Goal: Transaction & Acquisition: Download file/media

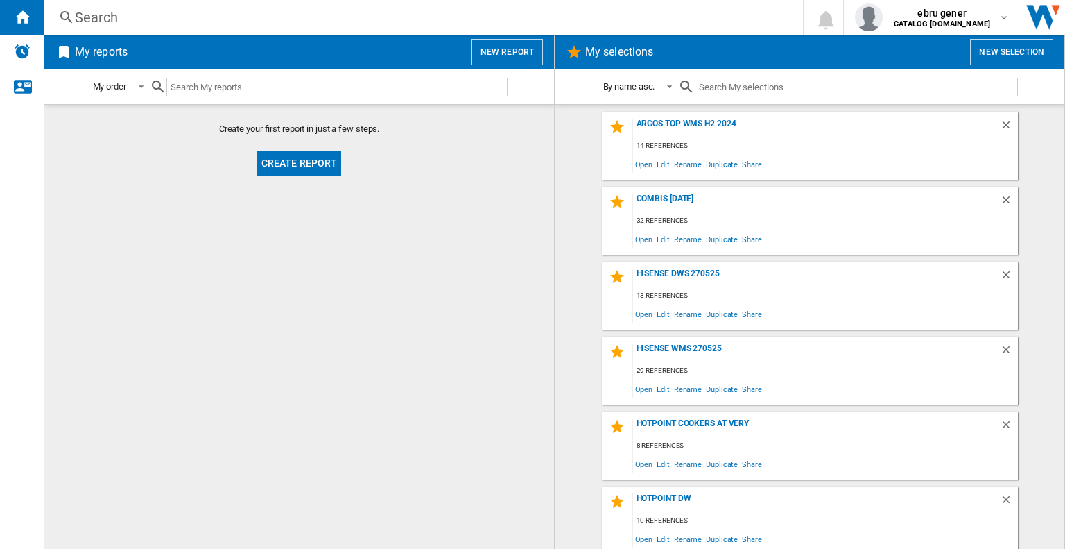
click at [122, 21] on div "Search" at bounding box center [421, 17] width 692 height 19
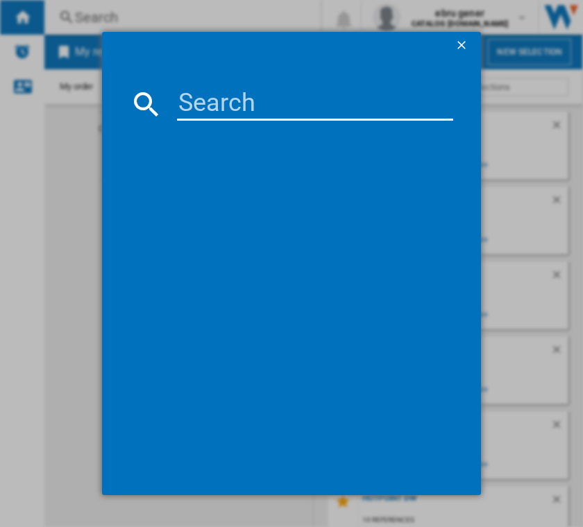
click at [226, 105] on input at bounding box center [315, 103] width 276 height 33
paste input "RI 860 C"
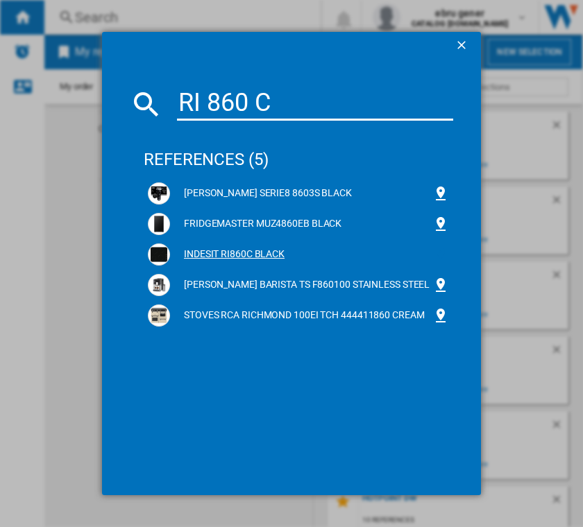
click at [436, 255] on ng-md-icon at bounding box center [440, 254] width 17 height 17
drag, startPoint x: 303, startPoint y: 101, endPoint x: 79, endPoint y: 87, distance: 224.4
click at [79, 87] on div "RI 860 C references (5) [PERSON_NAME] SERIE8 8603S BLACK FRIDGEMASTER MUZ4860EB…" at bounding box center [291, 263] width 583 height 527
paste input "IB55 732 S UK"
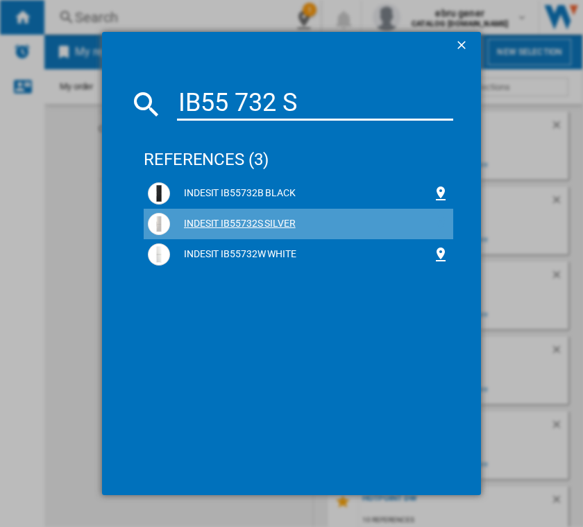
click at [436, 221] on ng-md-icon at bounding box center [440, 224] width 17 height 17
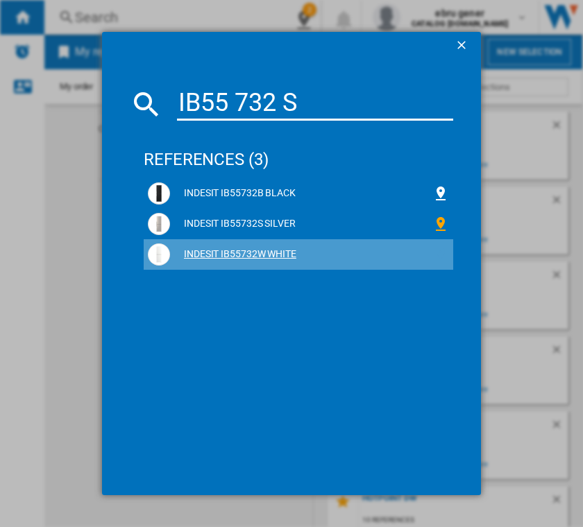
click at [441, 255] on ng-md-icon at bounding box center [440, 254] width 17 height 17
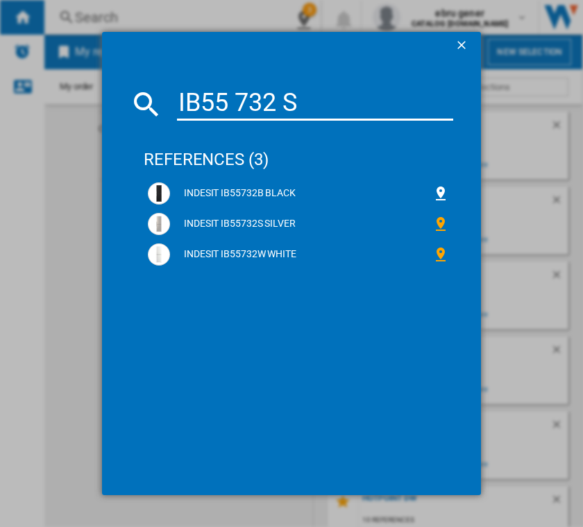
drag, startPoint x: 308, startPoint y: 107, endPoint x: 53, endPoint y: 93, distance: 255.6
click at [53, 93] on div "IB55 732 S references (3) INDESIT IB55732B BLACK INDESIT IB55732S SILVER INDESI…" at bounding box center [291, 263] width 583 height 527
paste input "EWDE 761483 W [GEOGRAPHIC_DATA]"
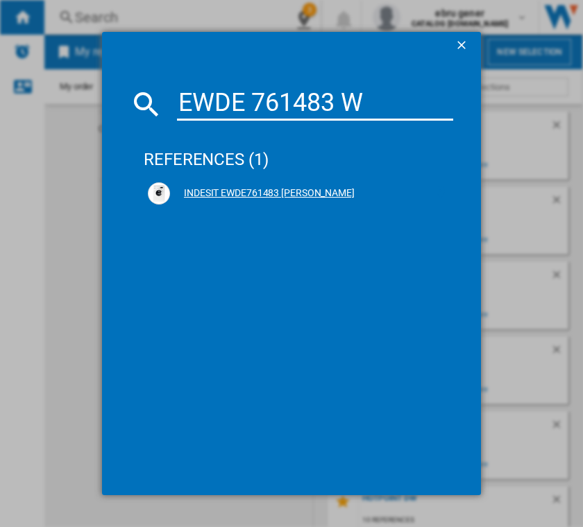
click at [440, 193] on ng-md-icon at bounding box center [440, 193] width 17 height 17
drag, startPoint x: 415, startPoint y: 103, endPoint x: 89, endPoint y: 94, distance: 326.1
click at [89, 94] on div "EWDE 761483 W references (1) INDESIT EWDE761483 [PERSON_NAME]" at bounding box center [291, 263] width 583 height 527
paste input "MTWC 71252 W [GEOGRAPHIC_DATA]"
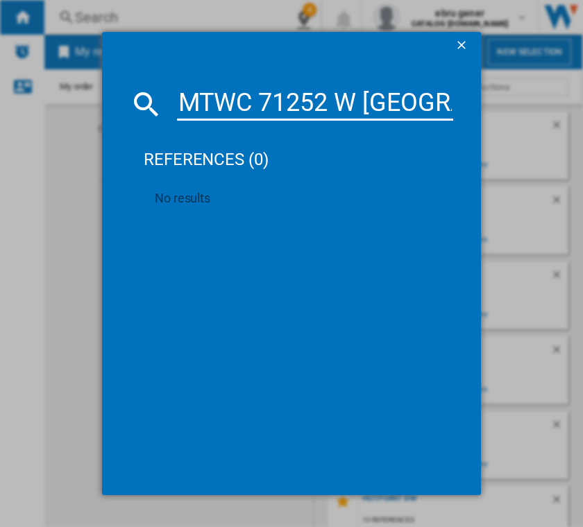
click at [404, 102] on input "MTWC 71252 W [GEOGRAPHIC_DATA]" at bounding box center [315, 103] width 276 height 33
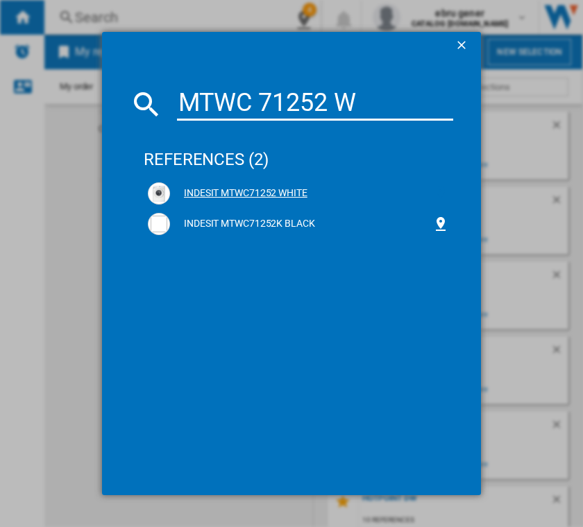
click at [441, 194] on ng-md-icon at bounding box center [440, 193] width 17 height 17
drag, startPoint x: 362, startPoint y: 106, endPoint x: 75, endPoint y: 107, distance: 287.1
click at [75, 107] on div "MTWC 71252 W references (2) INDESIT MTWC71252 WHITE INDESIT MTWC71252K BLACK" at bounding box center [291, 263] width 583 height 527
paste input "91495 W [GEOGRAPHIC_DATA] N"
click at [438, 195] on ng-md-icon at bounding box center [440, 193] width 17 height 17
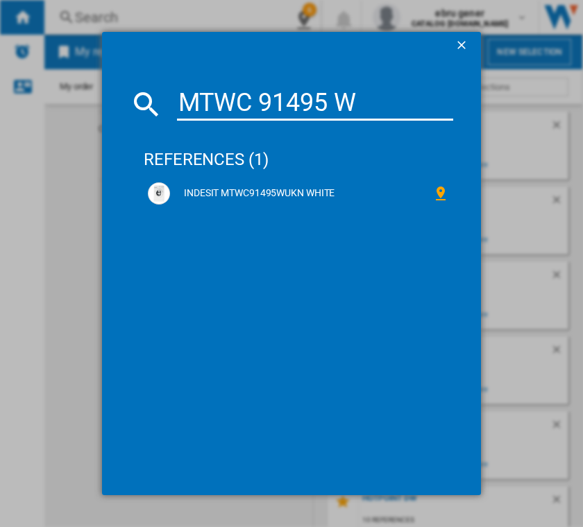
drag, startPoint x: 368, startPoint y: 112, endPoint x: 73, endPoint y: 115, distance: 294.7
click at [73, 115] on div "MTWC 91495 W references (1) INDESIT MTWC91495WUKN WHITE" at bounding box center [291, 263] width 583 height 527
paste input "HR 651 C H"
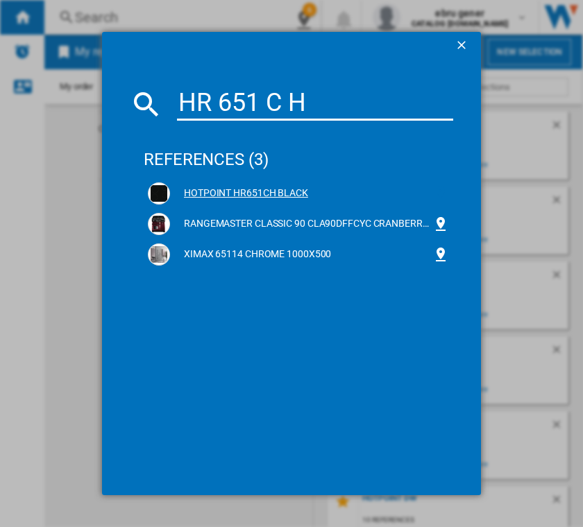
click at [436, 191] on ng-md-icon at bounding box center [440, 193] width 17 height 17
drag, startPoint x: 318, startPoint y: 107, endPoint x: 94, endPoint y: 101, distance: 224.1
click at [94, 101] on div "HR 651 C H references (3) HOTPOINT HR651CH BLACK RANGEMASTER CLASSIC 90 CLA90DF…" at bounding box center [291, 263] width 583 height 527
paste input "C HD C82 WWGD [GEOGRAPHIC_DATA]"
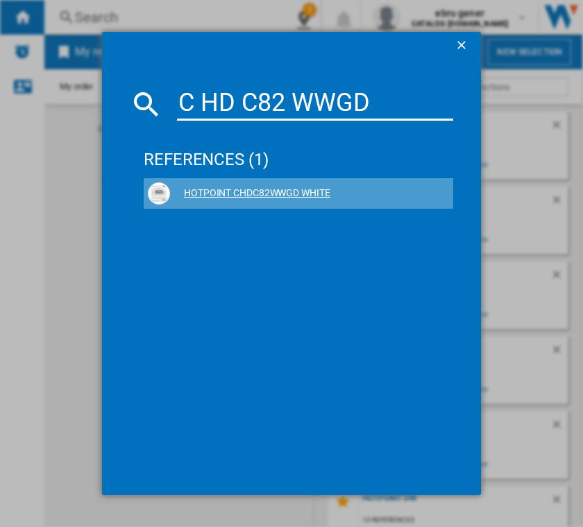
click at [437, 193] on ng-md-icon at bounding box center [440, 193] width 17 height 17
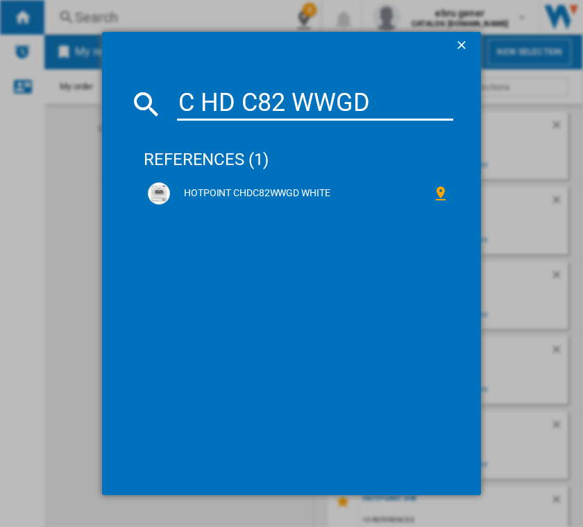
drag, startPoint x: 376, startPoint y: 92, endPoint x: 85, endPoint y: 98, distance: 291.3
click at [85, 98] on div "C HD C82 WWGD references (1) HOTPOINT CHDC82WWGD WHITE" at bounding box center [291, 263] width 583 height 527
paste input "92 WWGD [GEOGRAPHIC_DATA]"
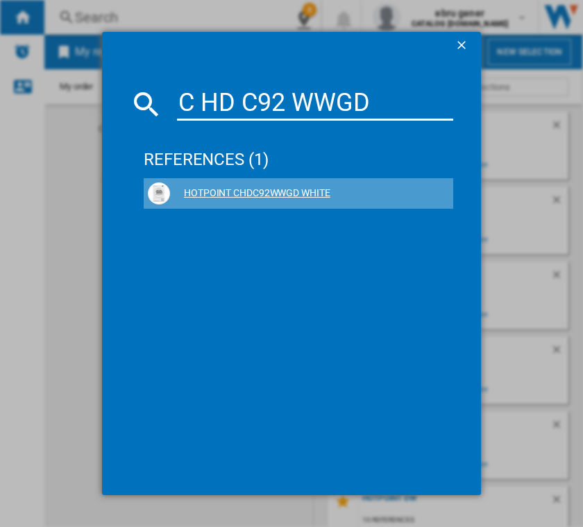
click at [433, 194] on ng-md-icon at bounding box center [440, 193] width 17 height 17
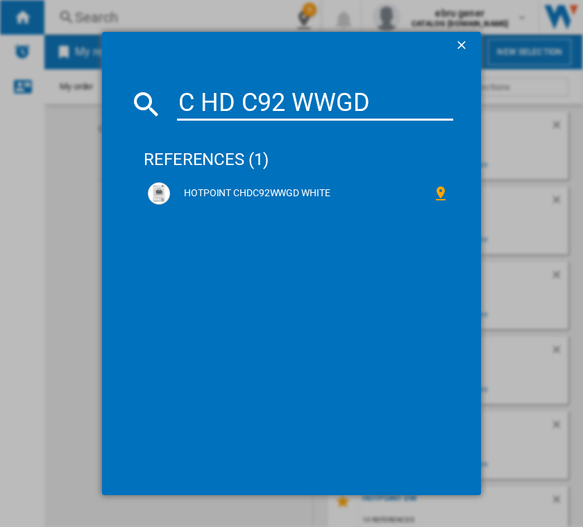
drag, startPoint x: 411, startPoint y: 105, endPoint x: 130, endPoint y: 104, distance: 280.2
click at [130, 104] on div "C HD C92 WWGD" at bounding box center [291, 103] width 323 height 33
paste input "NDB 8635 W [GEOGRAPHIC_DATA]"
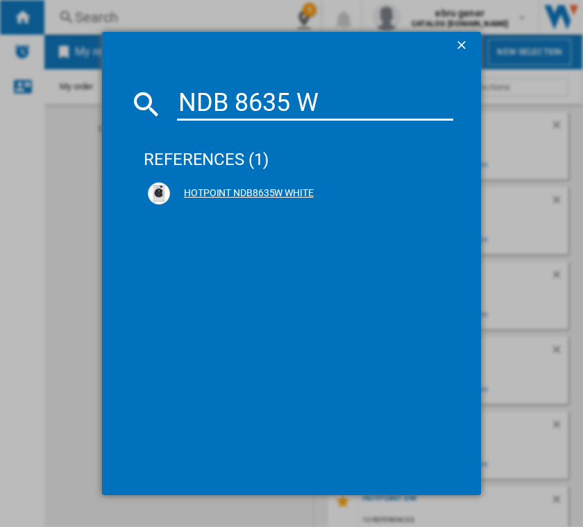
click at [437, 193] on ng-md-icon at bounding box center [440, 193] width 17 height 17
drag, startPoint x: 355, startPoint y: 111, endPoint x: 94, endPoint y: 111, distance: 260.8
click at [94, 111] on div "NDB 8635 W references (1) HOTPOINT NDB8635W WHITE" at bounding box center [291, 263] width 583 height 527
paste input "9635 BS UK"
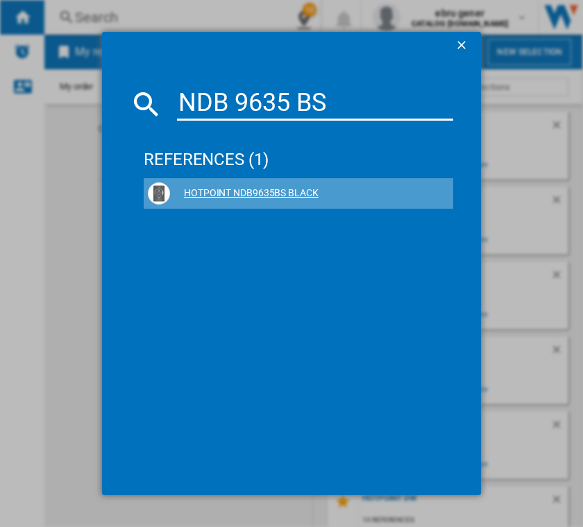
click at [438, 191] on ng-md-icon at bounding box center [440, 193] width 17 height 17
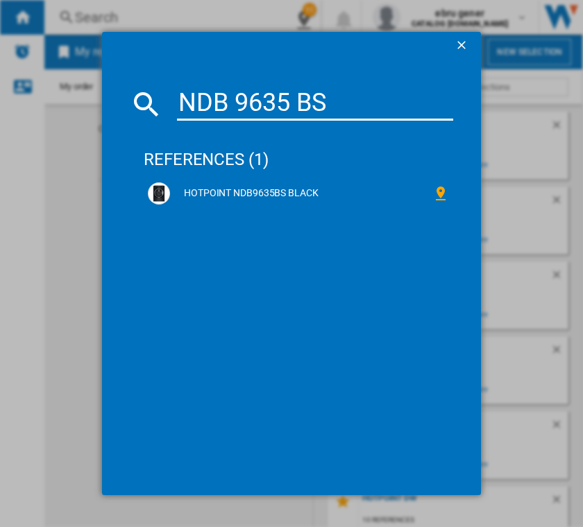
drag, startPoint x: 331, startPoint y: 103, endPoint x: 78, endPoint y: 102, distance: 253.8
click at [78, 102] on div "NDB 9635 BS references (1) HOTPOINT NDB9635BS BLACK" at bounding box center [291, 263] width 583 height 527
paste input "W [GEOGRAPHIC_DATA]"
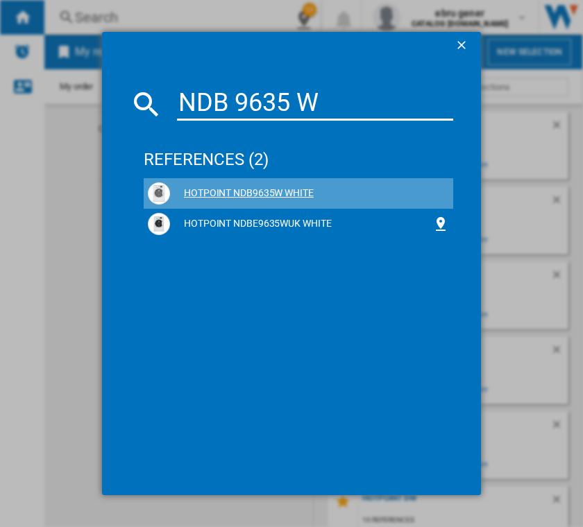
click at [432, 187] on ng-md-icon at bounding box center [440, 193] width 17 height 17
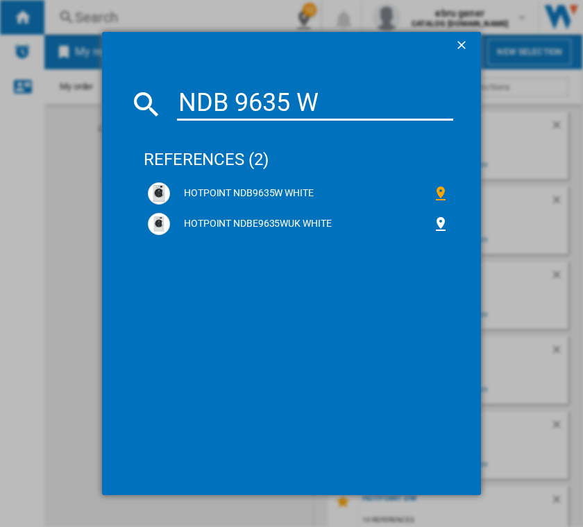
drag, startPoint x: 318, startPoint y: 105, endPoint x: 8, endPoint y: 105, distance: 310.0
click at [6, 105] on div "NDB 9635 W references (2) HOTPOINT NDB9635W WHITE HOTPOINT NDBE9635WUK WHITE" at bounding box center [291, 263] width 583 height 527
paste input "BI WMHG 81485 UK"
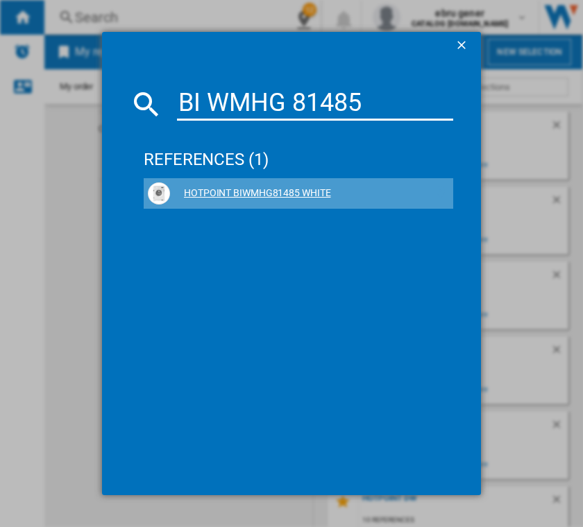
click at [441, 193] on ng-md-icon at bounding box center [440, 193] width 17 height 17
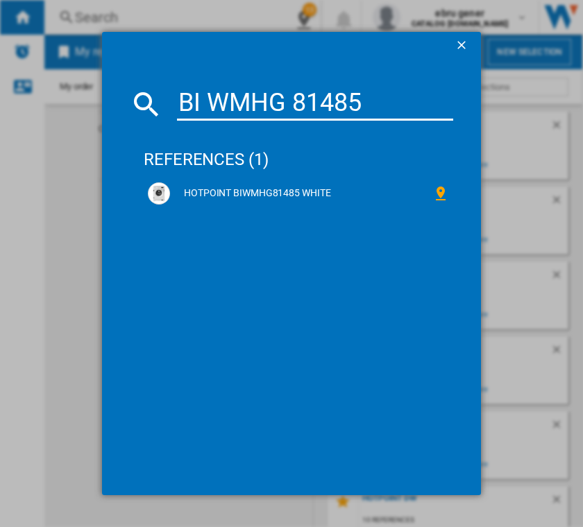
drag, startPoint x: 363, startPoint y: 103, endPoint x: 154, endPoint y: 96, distance: 209.5
click at [154, 96] on div "BI WMHG 81485" at bounding box center [291, 103] width 323 height 33
paste input "91485 [GEOGRAPHIC_DATA]"
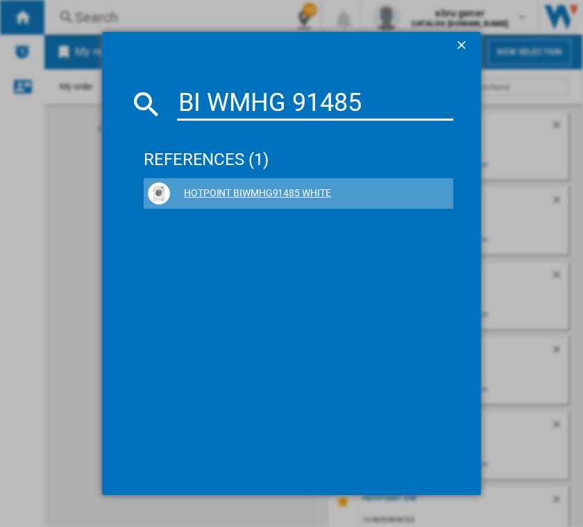
click at [441, 192] on ng-md-icon at bounding box center [440, 193] width 17 height 17
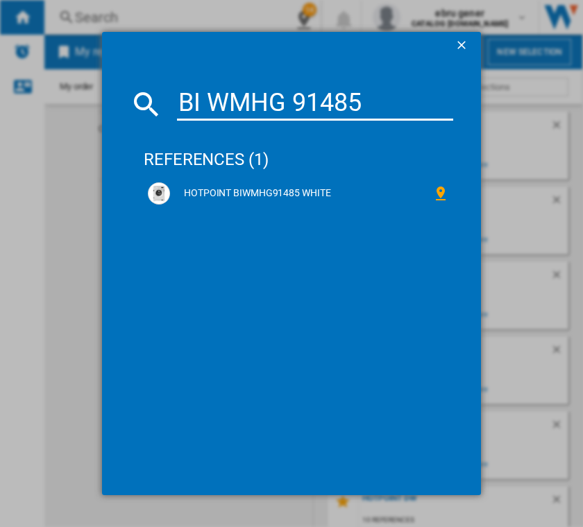
drag, startPoint x: 374, startPoint y: 107, endPoint x: 92, endPoint y: 99, distance: 282.4
click at [92, 99] on div "BI WMHG 91485 references (1) HOTPOINT BIWMHG91485 WHITE" at bounding box center [291, 263] width 583 height 527
paste input "NSWM 1146 GG UK"
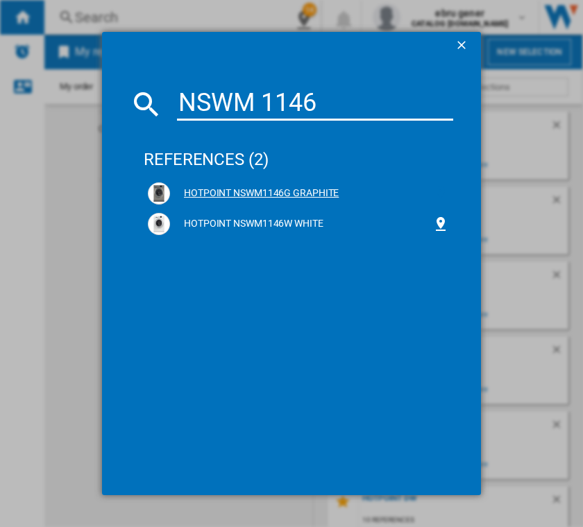
click at [441, 193] on ng-md-icon at bounding box center [440, 193] width 17 height 17
click at [439, 227] on ng-md-icon at bounding box center [440, 224] width 17 height 17
drag, startPoint x: 316, startPoint y: 102, endPoint x: 160, endPoint y: 107, distance: 156.8
click at [160, 107] on div "NSWM 1146" at bounding box center [291, 103] width 323 height 33
paste input "R 7469 GK UK"
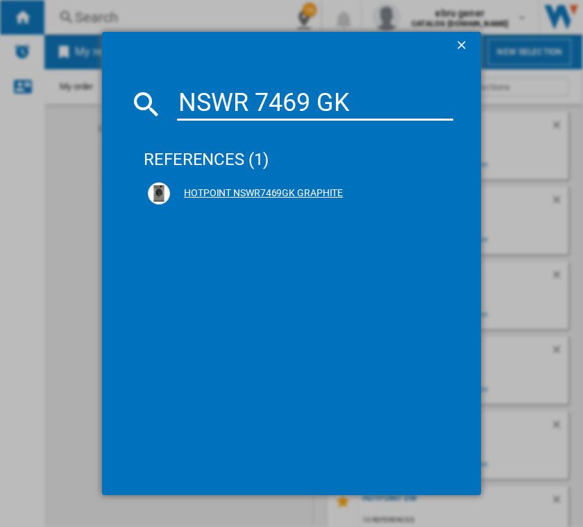
click at [432, 191] on ng-md-icon at bounding box center [440, 193] width 17 height 17
drag, startPoint x: 313, startPoint y: 98, endPoint x: 51, endPoint y: 82, distance: 262.7
click at [51, 82] on div "NSWR 7469 GK references (1) HOTPOINT NSWR7469GK GRAPHITE" at bounding box center [291, 263] width 583 height 527
paste input "WK U"
click at [433, 191] on ng-md-icon at bounding box center [440, 193] width 17 height 17
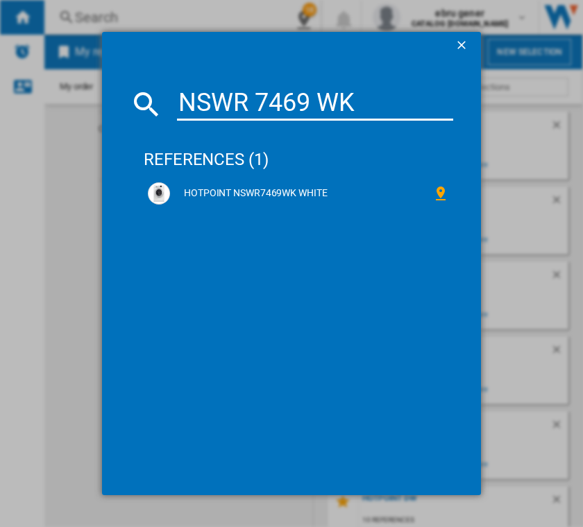
drag, startPoint x: 368, startPoint y: 103, endPoint x: 130, endPoint y: 92, distance: 238.8
click at [130, 92] on div "NSWR 7469 WK" at bounding box center [291, 103] width 323 height 33
paste input "846 BS U"
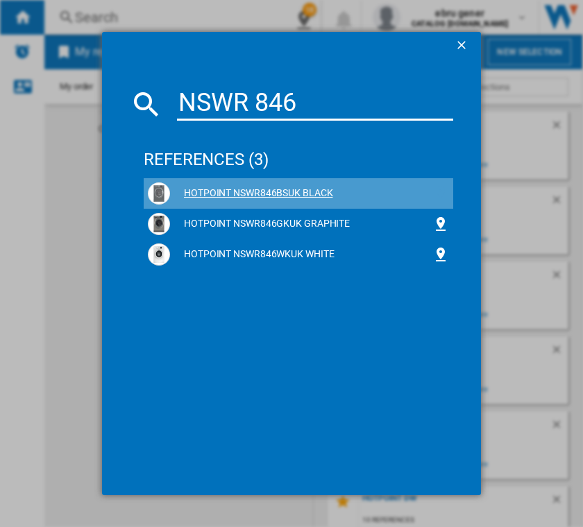
click at [442, 193] on ng-md-icon at bounding box center [440, 193] width 17 height 17
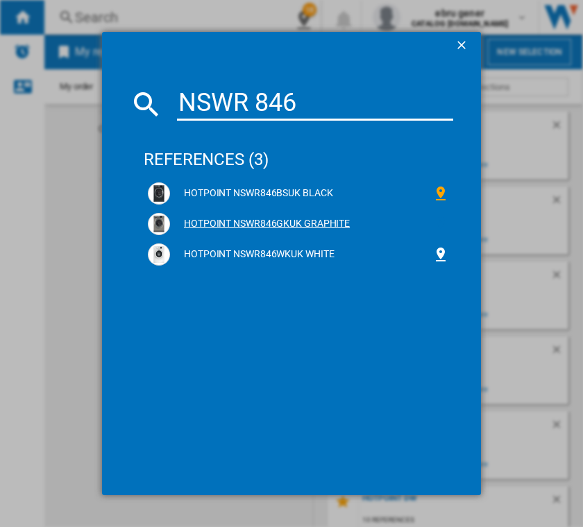
click at [438, 225] on ng-md-icon at bounding box center [440, 224] width 17 height 17
click at [442, 253] on ng-md-icon at bounding box center [440, 254] width 17 height 17
drag, startPoint x: 311, startPoint y: 93, endPoint x: 133, endPoint y: 90, distance: 178.2
click at [135, 90] on div "NSWR 846" at bounding box center [291, 103] width 323 height 33
paste input "946 BS UK"
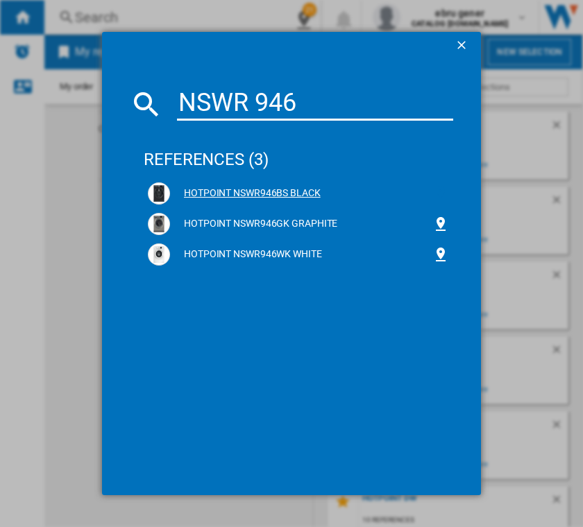
type input "NSWR 946"
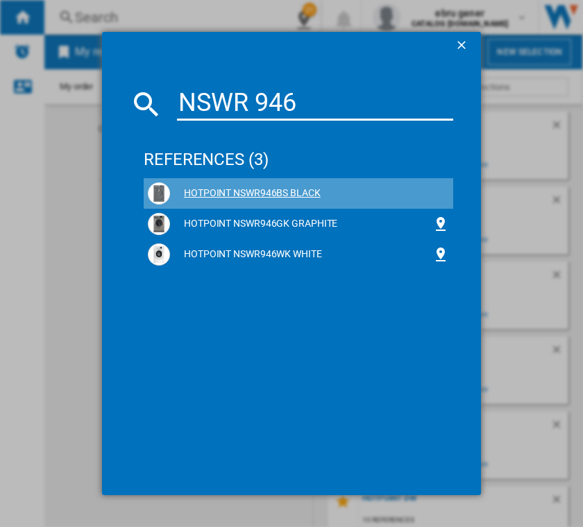
click at [444, 197] on ng-md-icon at bounding box center [440, 193] width 17 height 17
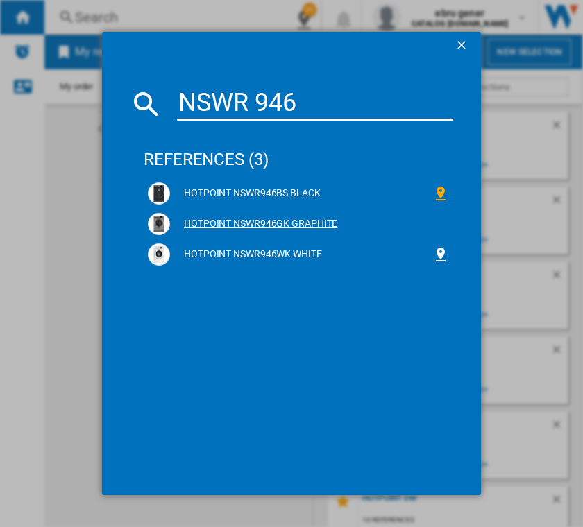
click at [443, 225] on ng-md-icon at bounding box center [440, 224] width 17 height 17
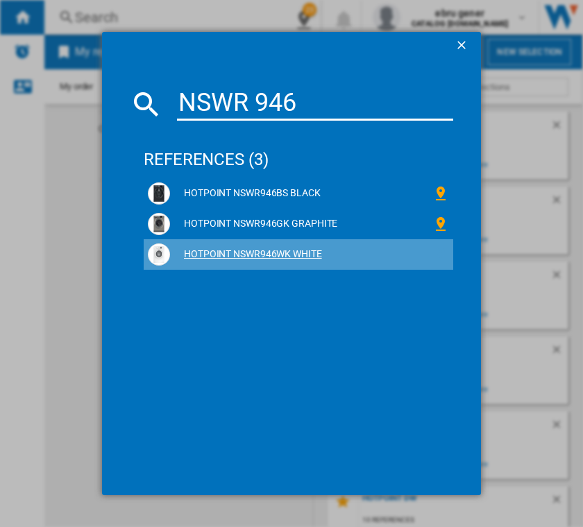
click at [441, 257] on ng-md-icon at bounding box center [440, 254] width 17 height 17
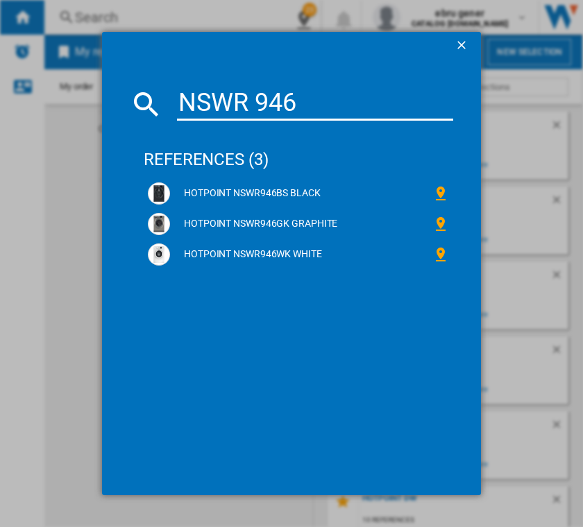
click at [460, 43] on ng-md-icon "getI18NText('BUTTONS.CLOSE_DIALOG')" at bounding box center [462, 46] width 17 height 17
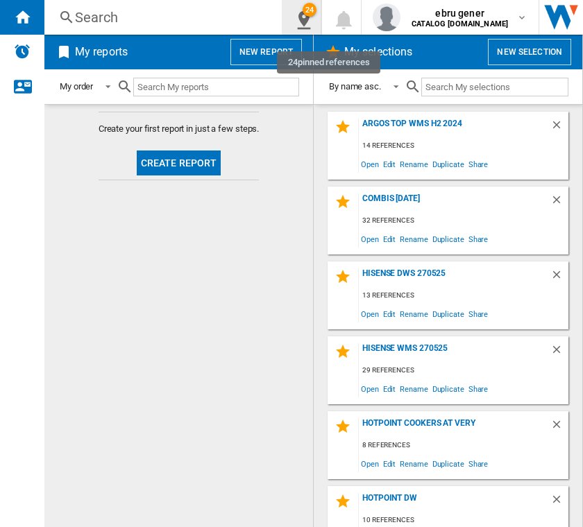
click at [316, 10] on div "24" at bounding box center [309, 10] width 14 height 14
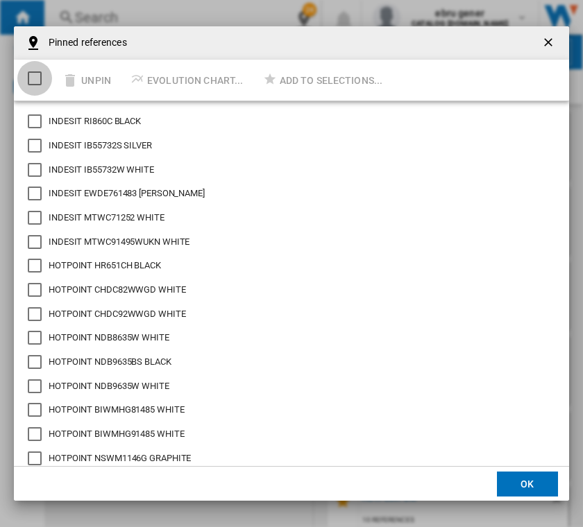
click at [41, 83] on div "Select/deselect all" at bounding box center [35, 78] width 14 height 14
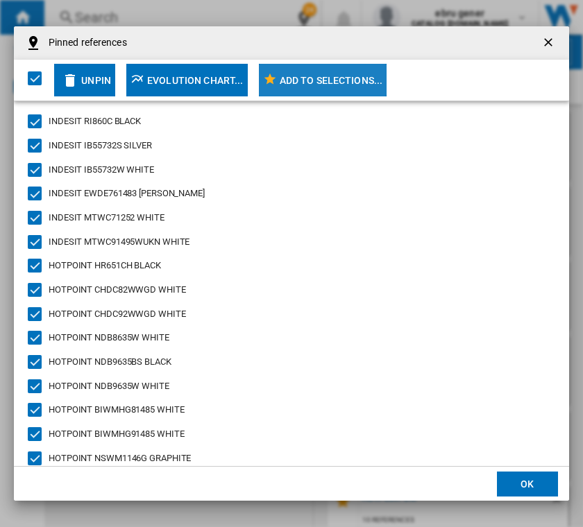
click at [338, 85] on div "Add to selections..." at bounding box center [330, 80] width 103 height 25
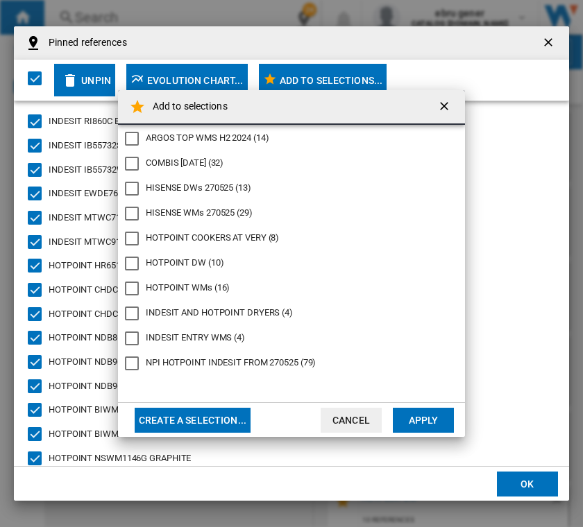
click at [221, 423] on button "Create a selection..." at bounding box center [193, 420] width 116 height 25
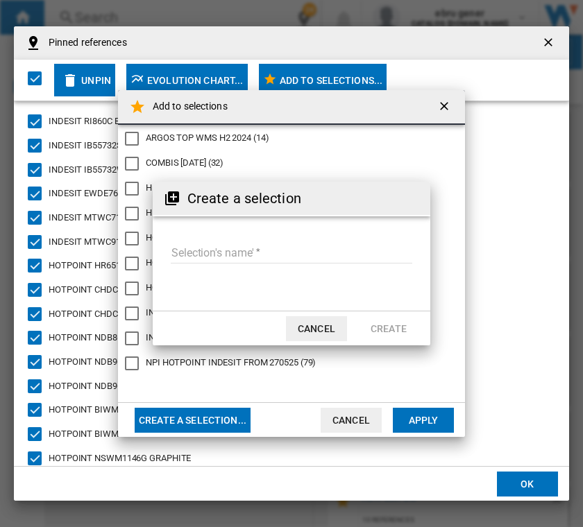
click at [280, 257] on input "Selection's name'" at bounding box center [291, 253] width 241 height 21
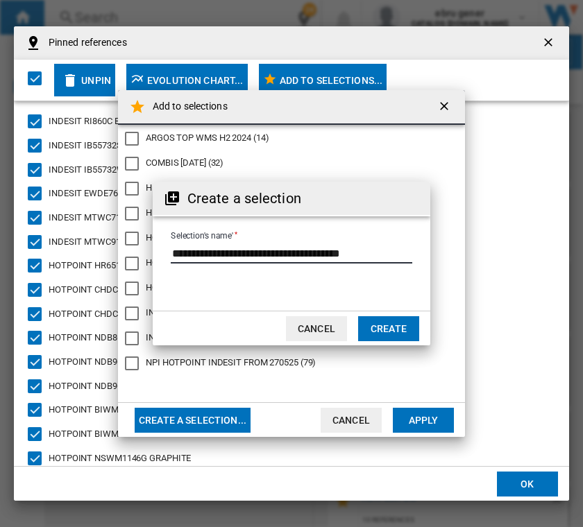
scroll to position [0, 14]
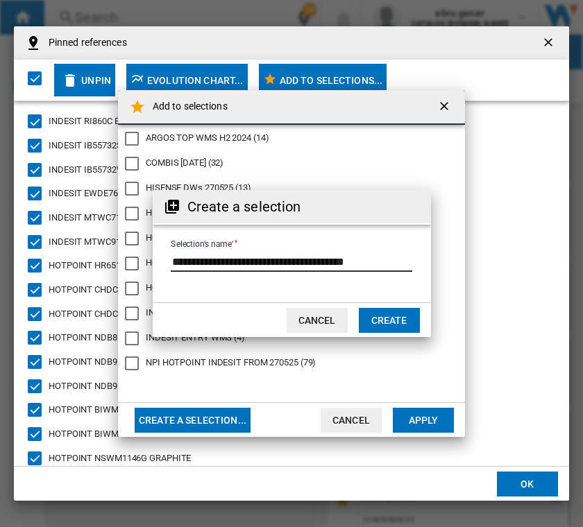
click at [209, 255] on input "Selection's name'" at bounding box center [291, 261] width 241 height 21
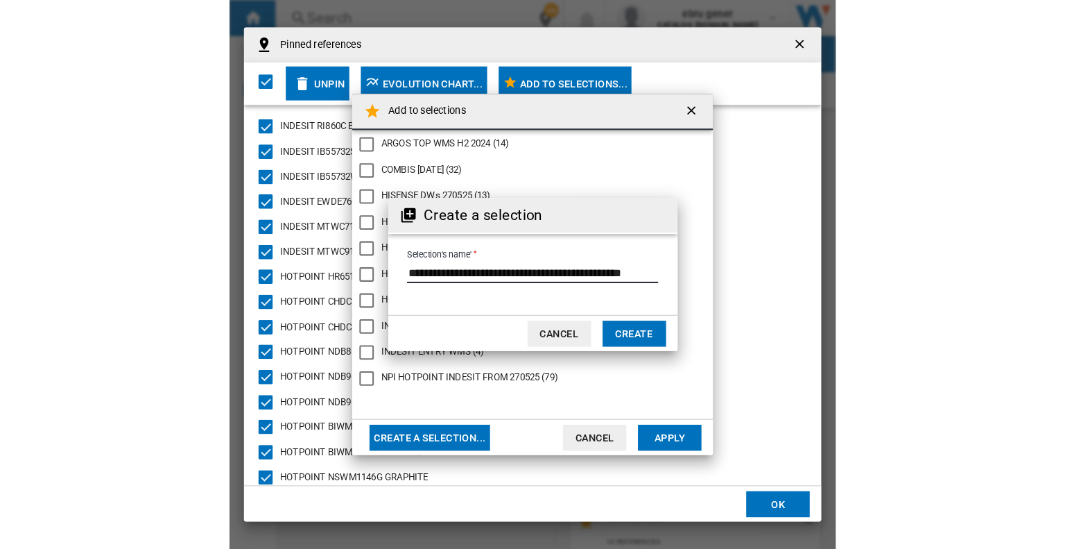
scroll to position [0, 0]
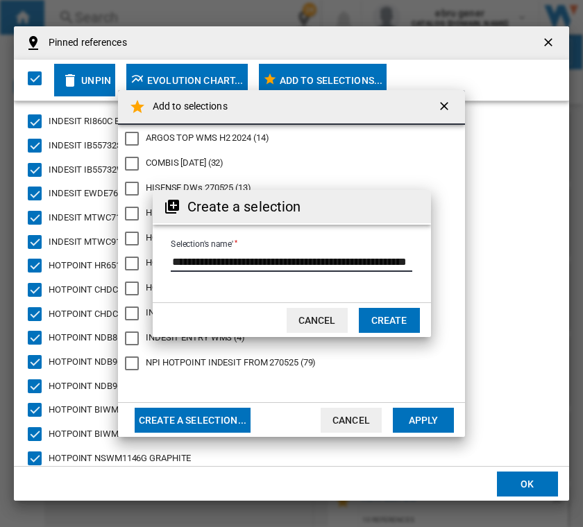
type input "**********"
click at [408, 327] on button "Create" at bounding box center [389, 320] width 61 height 25
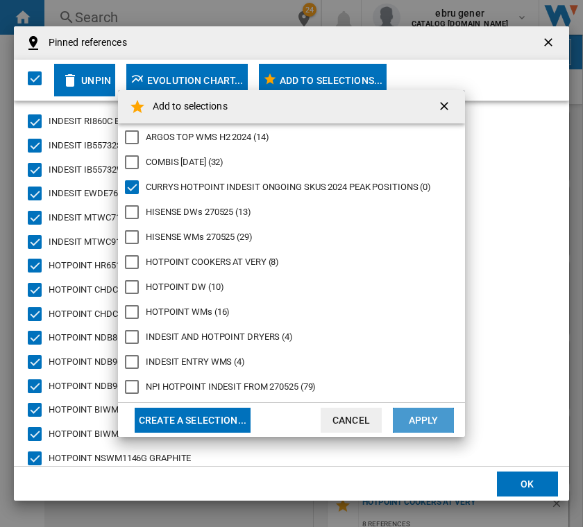
click at [433, 415] on button "Apply" at bounding box center [423, 420] width 61 height 25
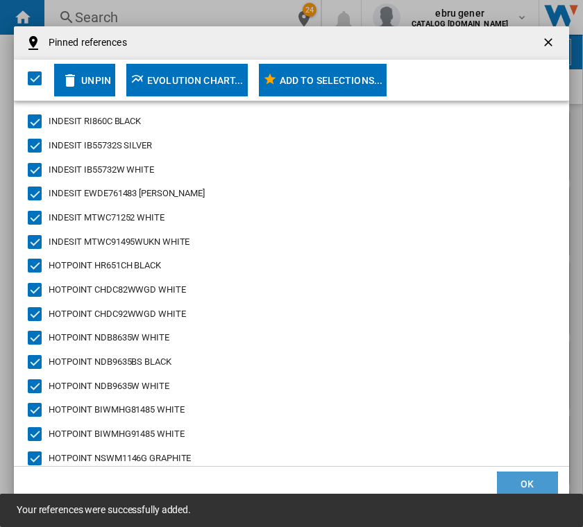
click at [518, 472] on button "OK" at bounding box center [527, 484] width 61 height 25
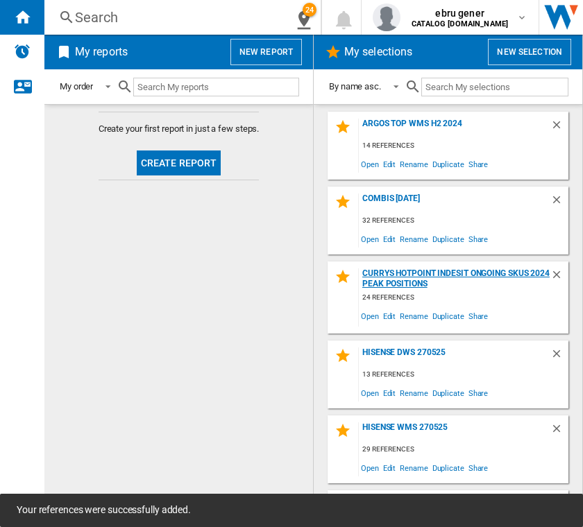
click at [441, 273] on div "CURRYS HOTPOINT INDESIT ONGOING SKUS 2024 PEAK POSITIONS" at bounding box center [454, 278] width 191 height 21
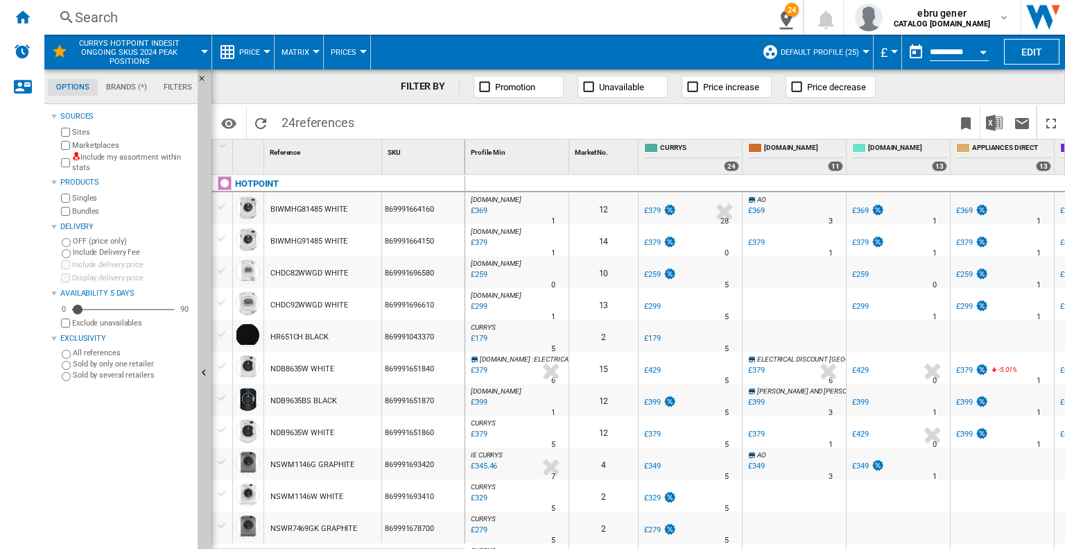
click at [268, 51] on div at bounding box center [267, 51] width 7 height 3
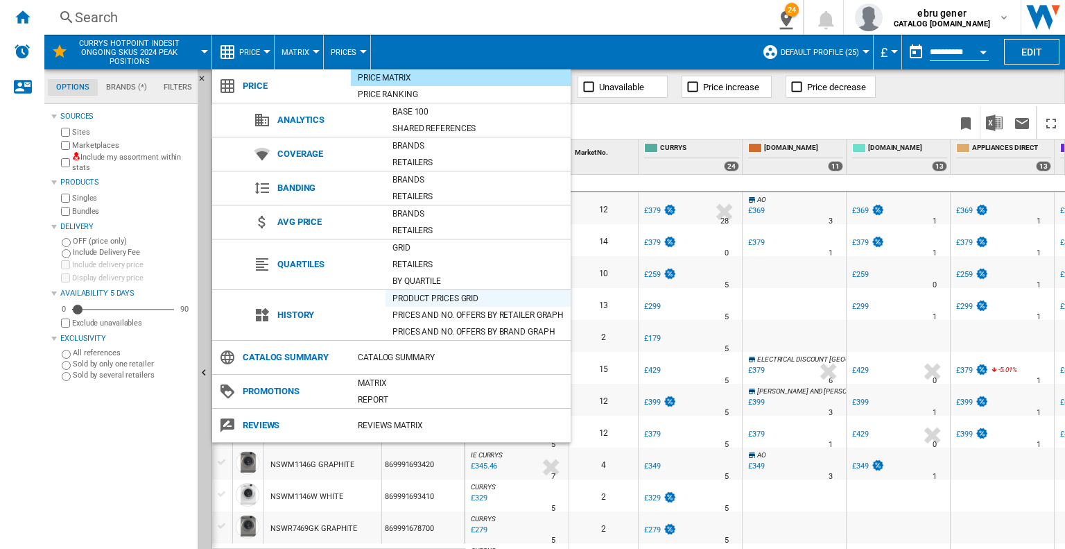
click at [417, 299] on div "Product prices grid" at bounding box center [478, 298] width 185 height 14
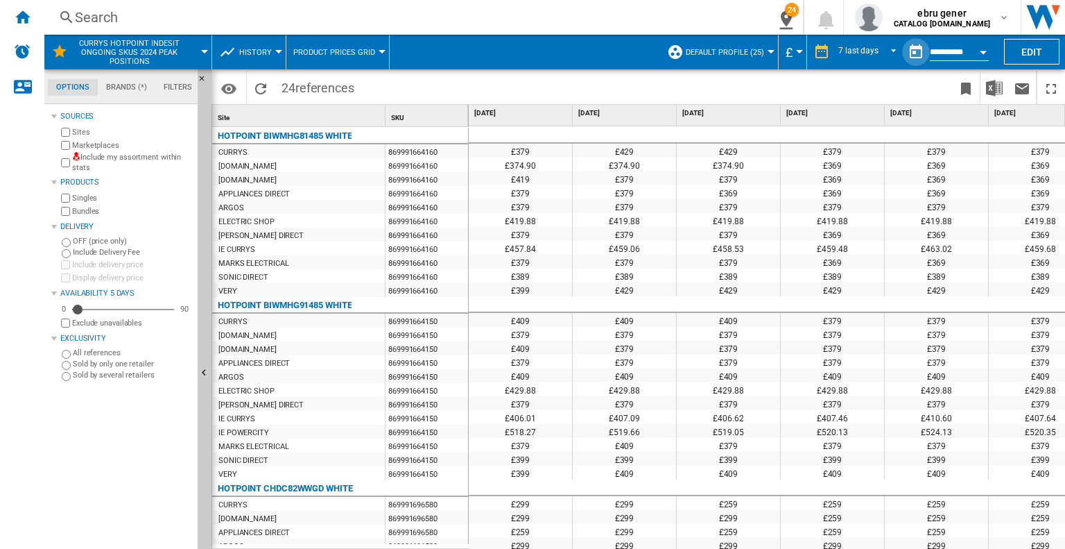
click at [918, 51] on button "button" at bounding box center [916, 52] width 28 height 28
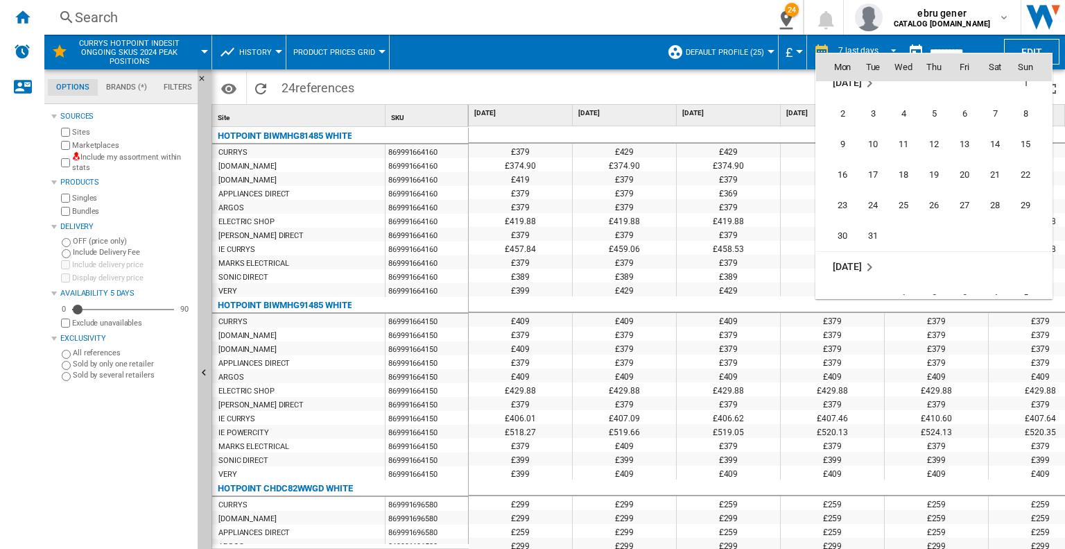
scroll to position [5368, 0]
click at [863, 241] on md-icon "February 2025" at bounding box center [869, 242] width 17 height 17
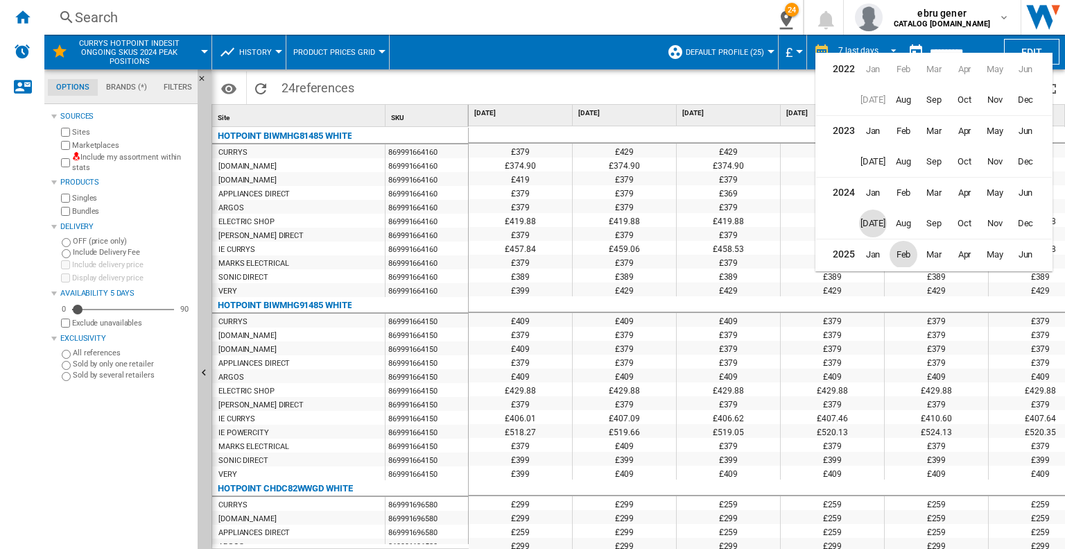
scroll to position [31, 0]
click at [602, 37] on div at bounding box center [532, 274] width 1065 height 549
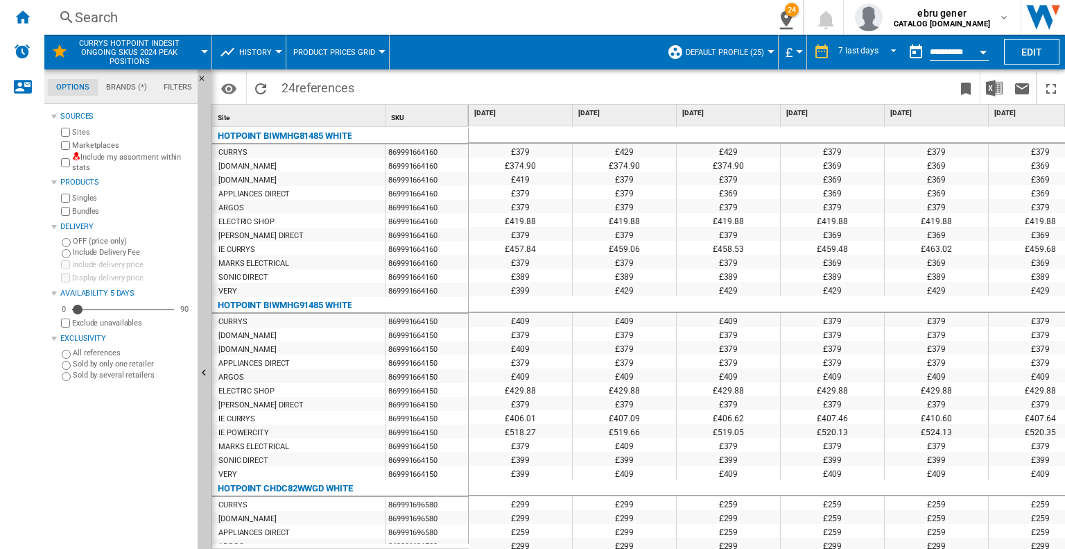
click at [917, 51] on button "button" at bounding box center [916, 52] width 28 height 28
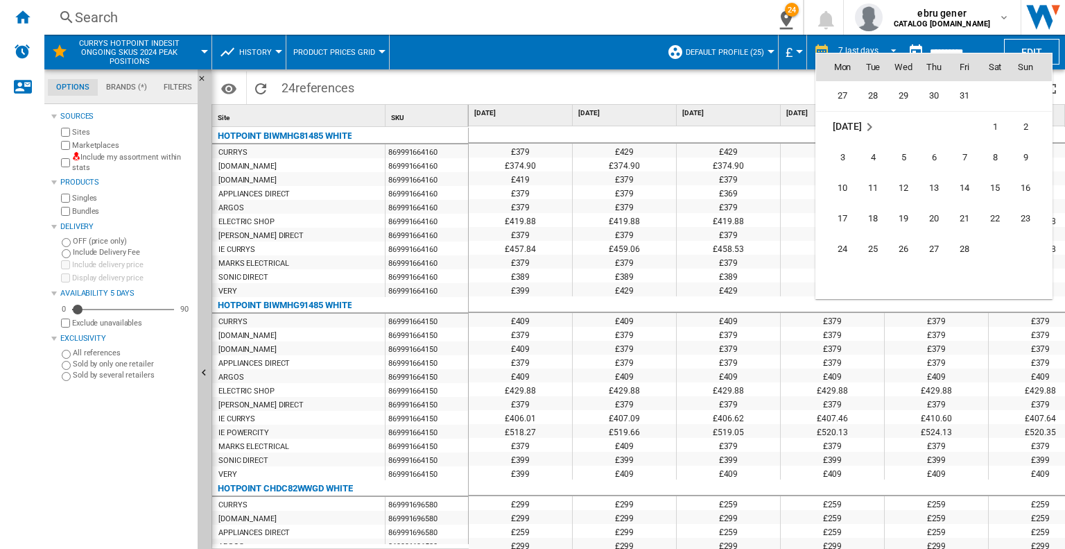
scroll to position [5437, 0]
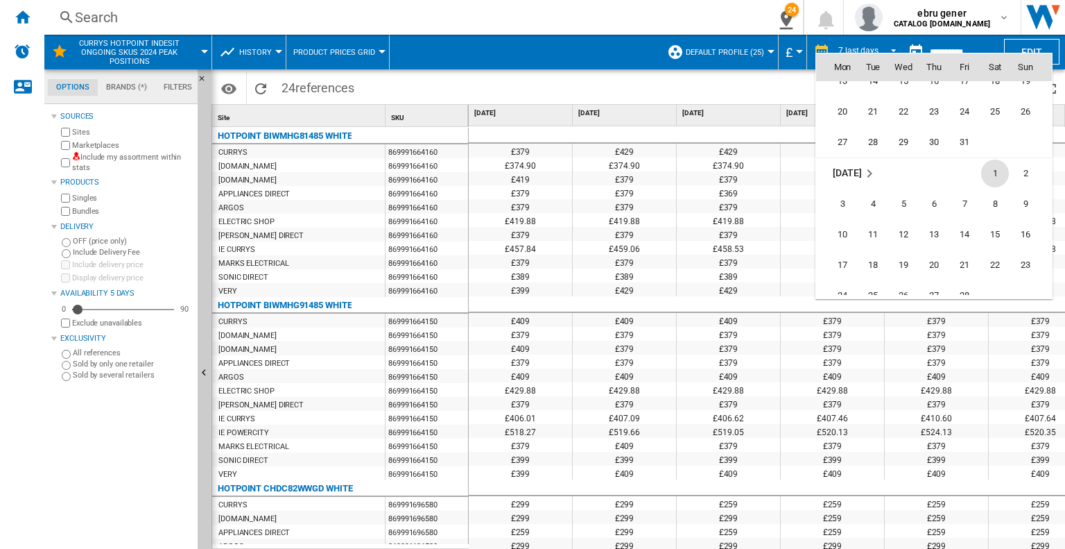
click at [997, 169] on span "1" at bounding box center [995, 174] width 28 height 28
type input "**********"
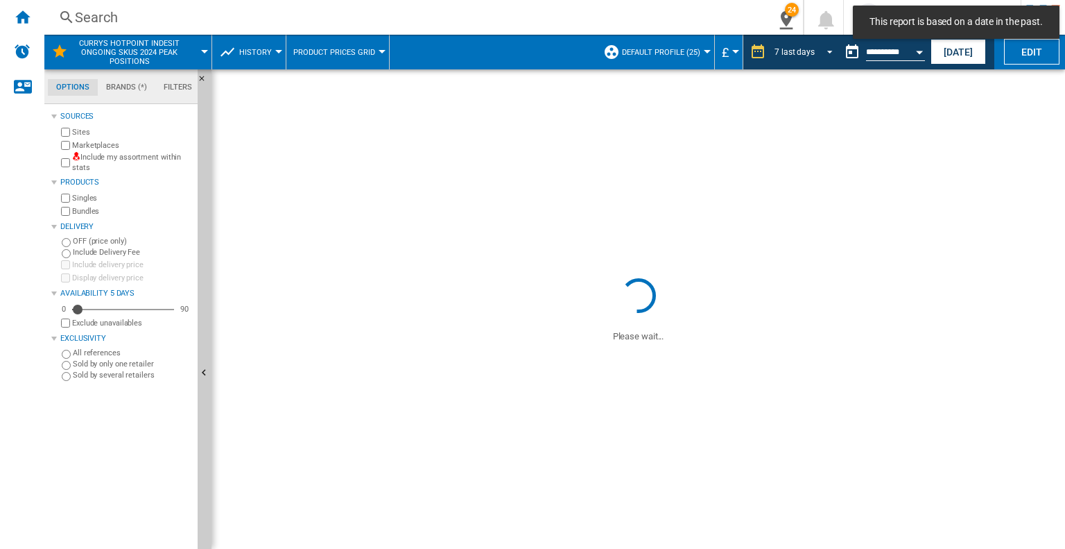
click at [785, 50] on div "7 last days" at bounding box center [795, 52] width 40 height 10
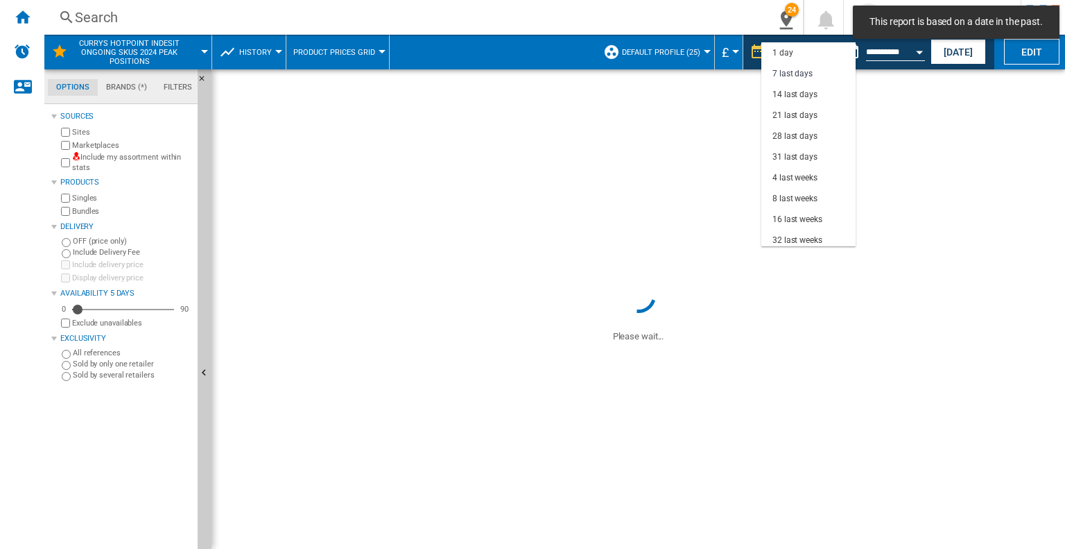
scroll to position [20, 0]
click at [806, 214] on div "32 last weeks" at bounding box center [798, 220] width 50 height 12
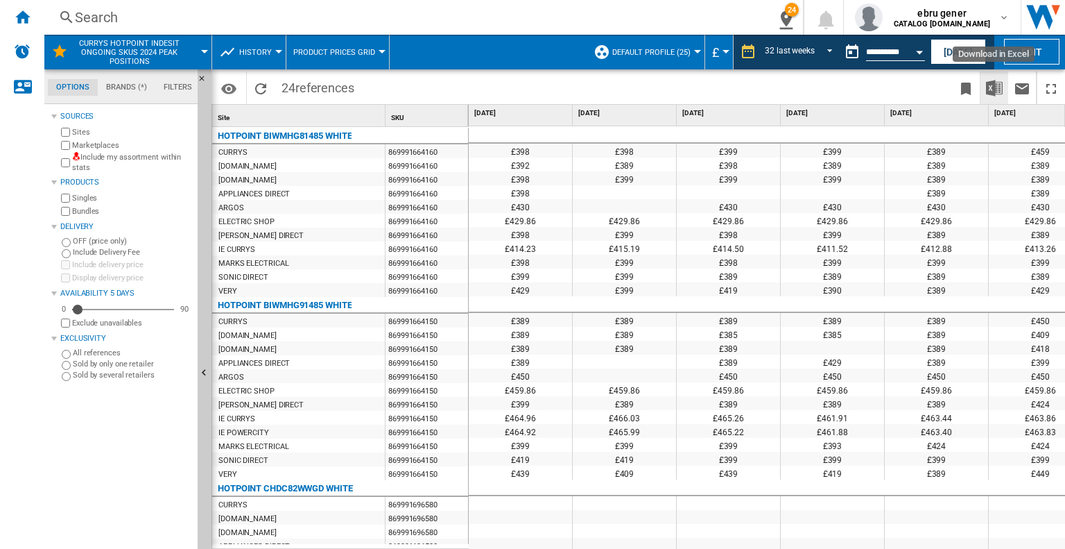
click at [1001, 91] on img "Download in Excel" at bounding box center [994, 88] width 17 height 17
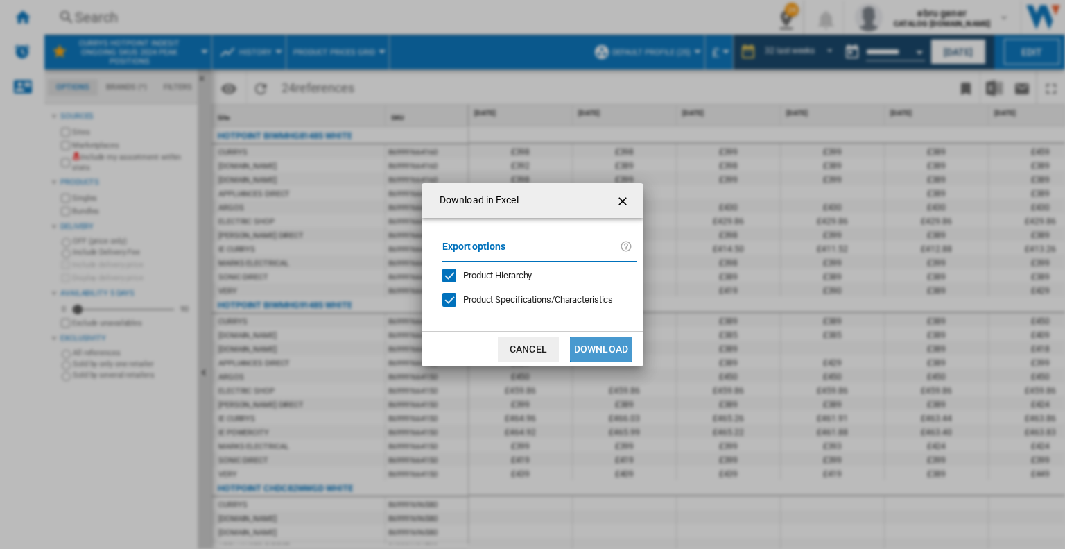
click at [614, 350] on button "Download" at bounding box center [601, 348] width 62 height 25
